Goal: Task Accomplishment & Management: Use online tool/utility

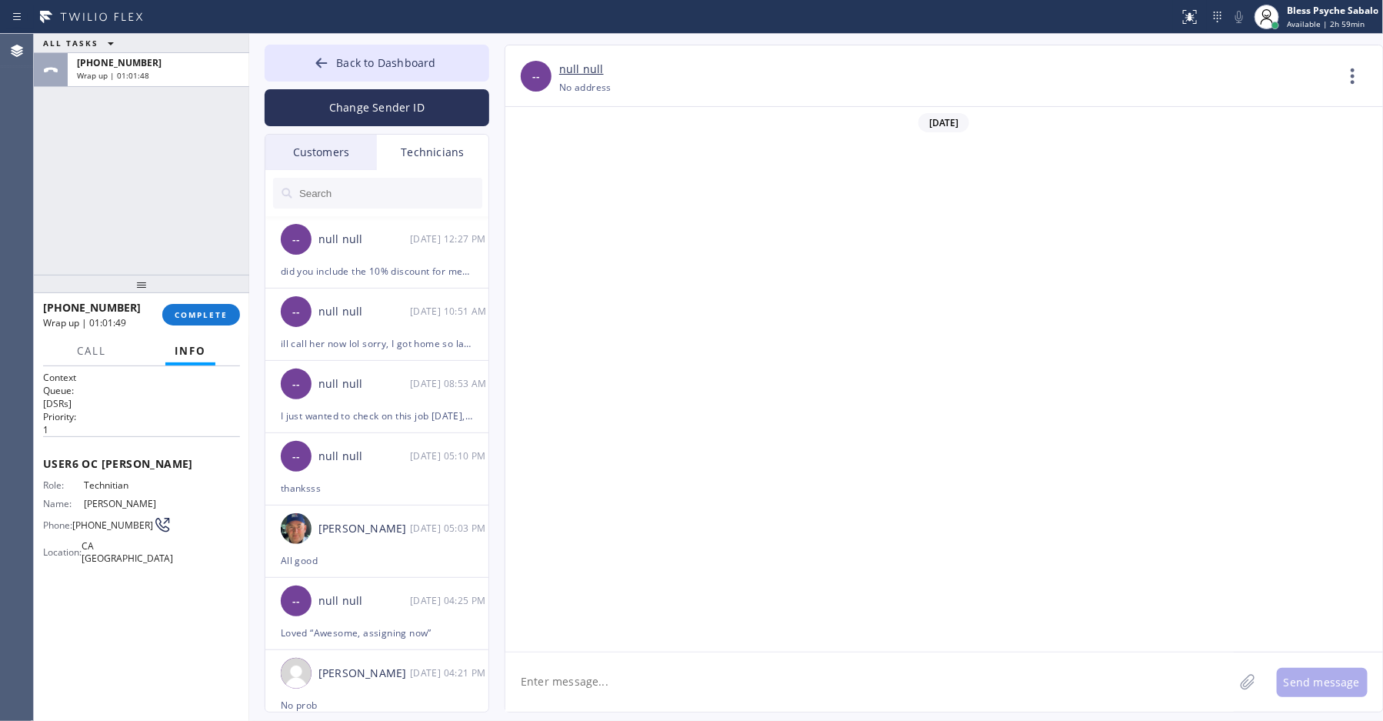
scroll to position [4286, 0]
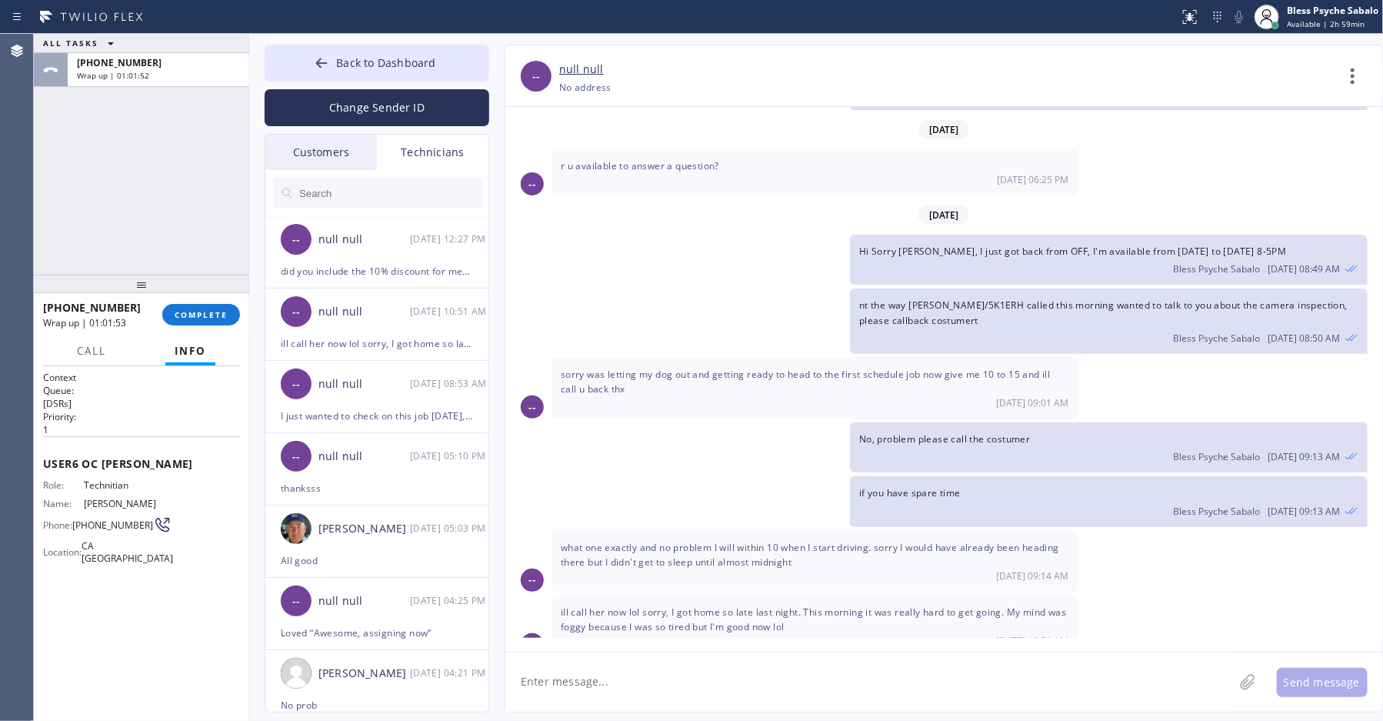
drag, startPoint x: 215, startPoint y: 316, endPoint x: 192, endPoint y: 287, distance: 37.2
click at [215, 312] on span "COMPLETE" at bounding box center [201, 314] width 53 height 11
drag, startPoint x: 192, startPoint y: 287, endPoint x: 201, endPoint y: 305, distance: 20.3
click at [201, 293] on div at bounding box center [141, 284] width 215 height 18
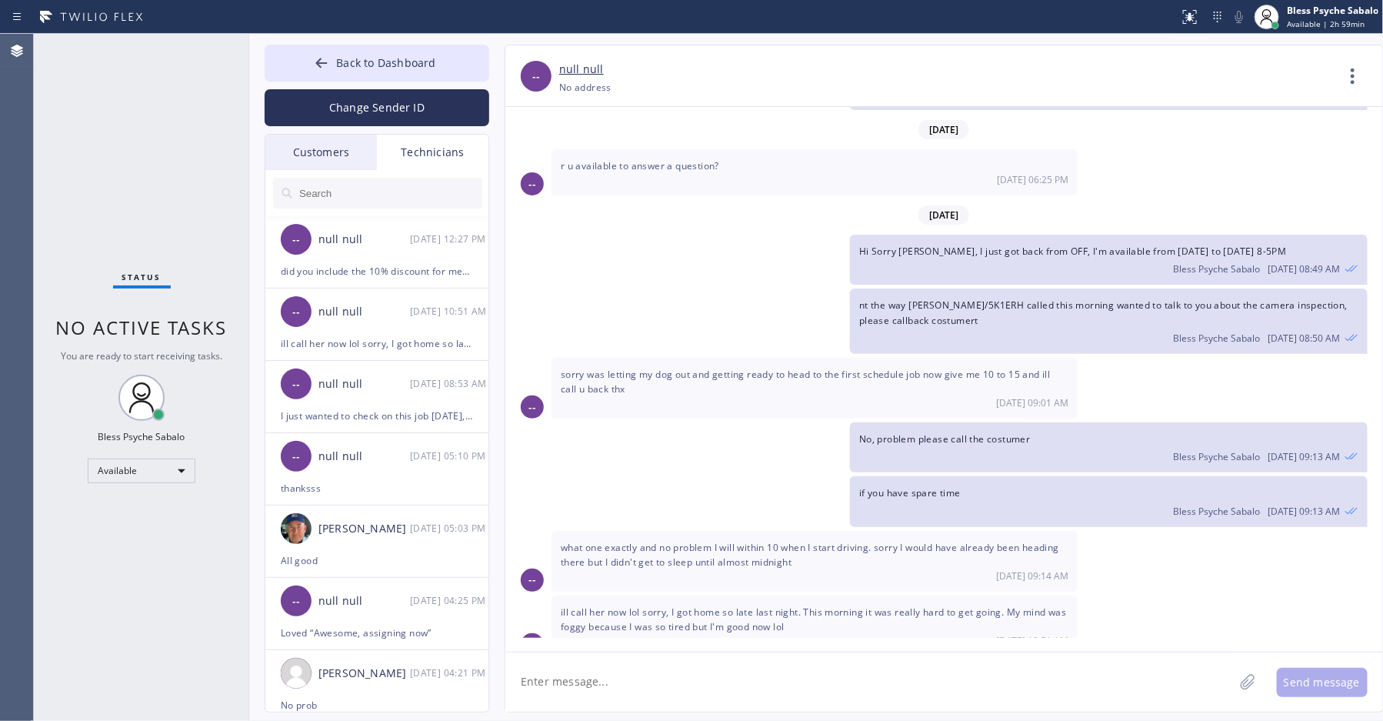
click at [206, 338] on span "No active tasks" at bounding box center [141, 327] width 171 height 25
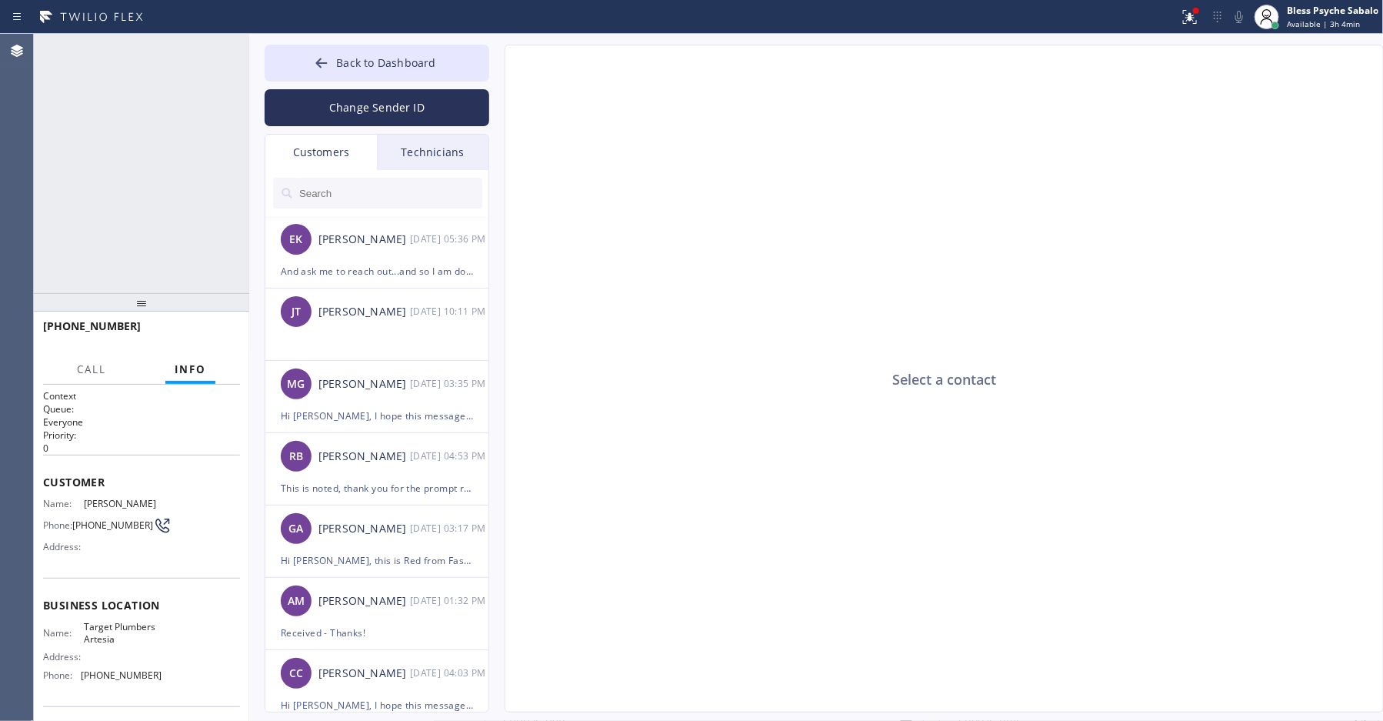
type input "[PHONE_NUMBER]"
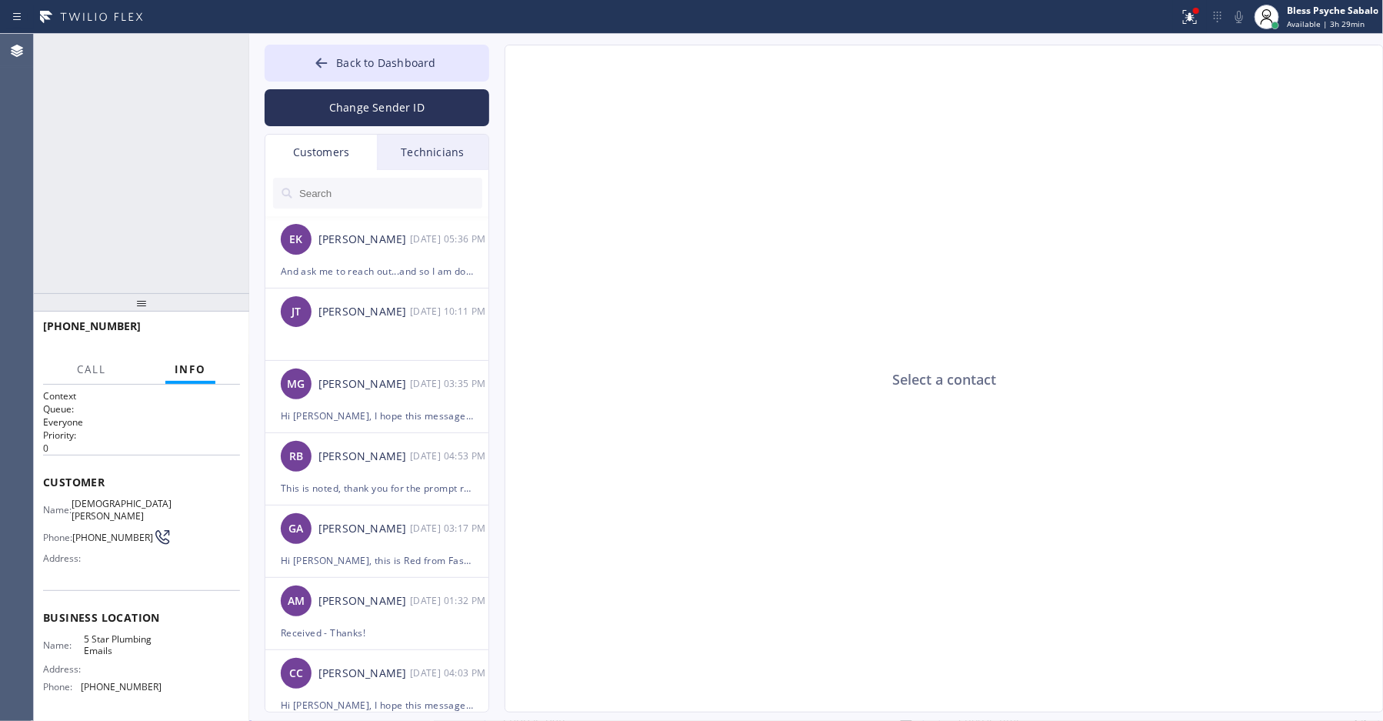
type input "[PHONE_NUMBER]"
